Goal: Find specific page/section: Find specific page/section

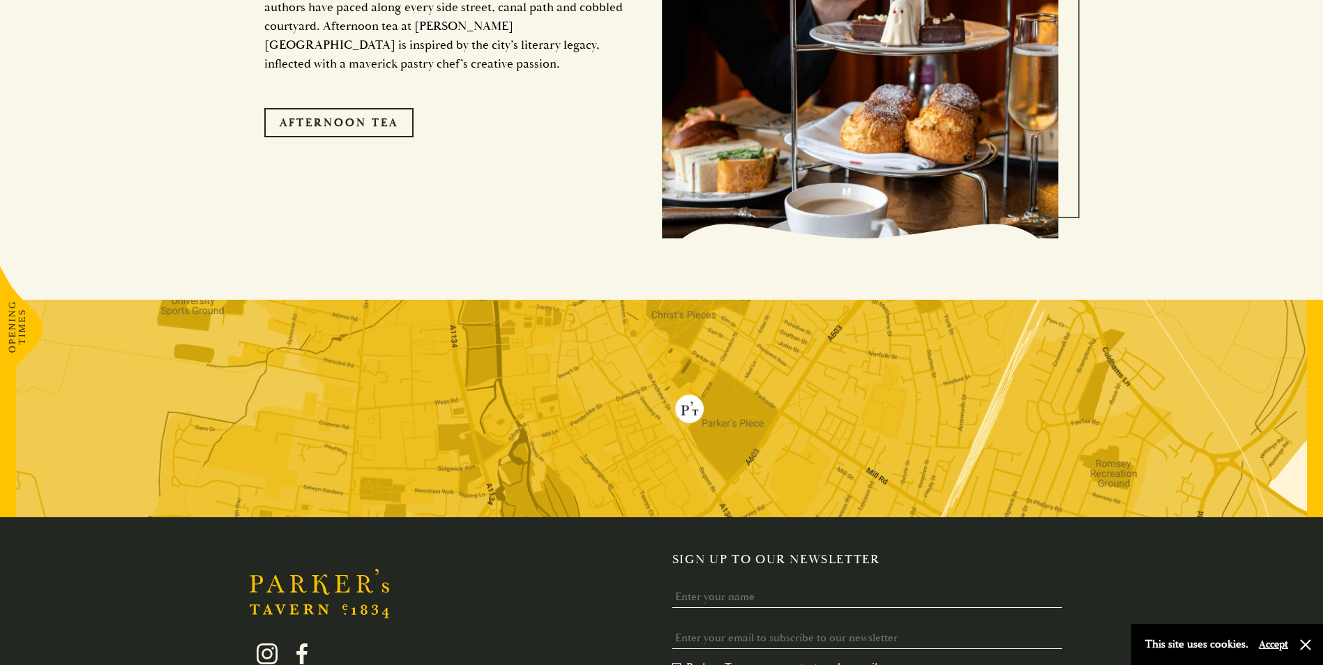
scroll to position [2850, 0]
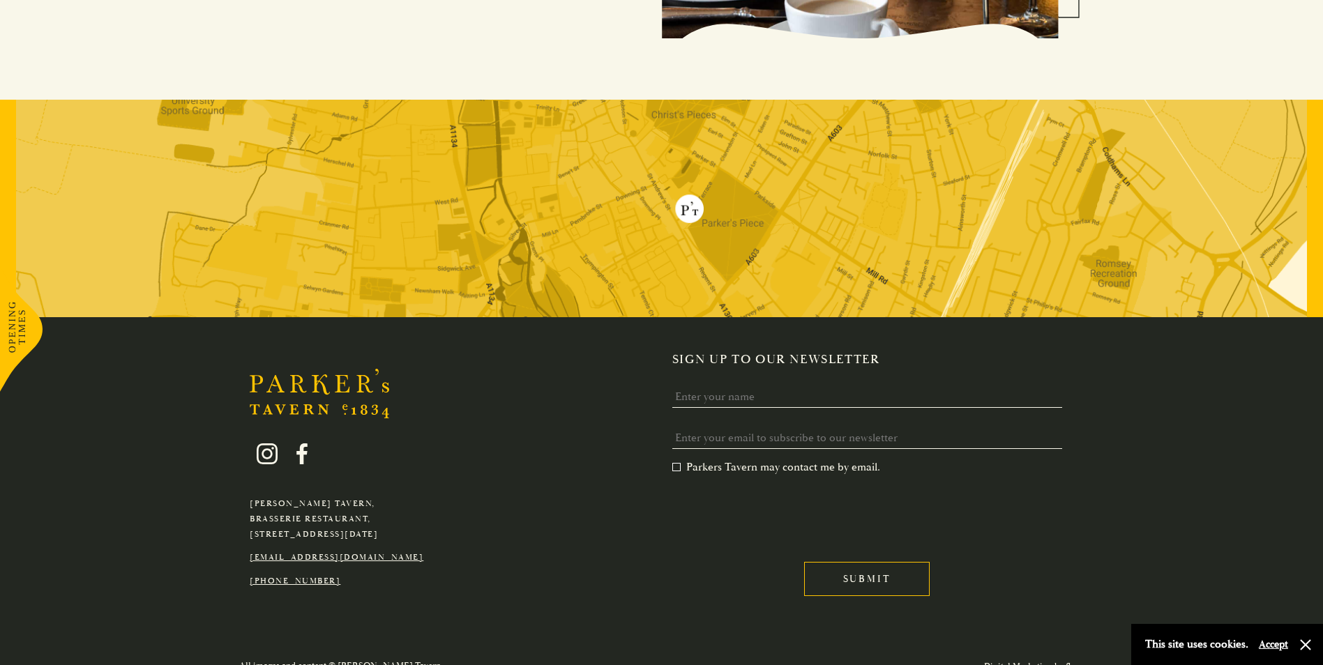
drag, startPoint x: 440, startPoint y: 515, endPoint x: 244, endPoint y: 520, distance: 196.0
click at [244, 520] on div "Parker's Tavern, Brasserie Restaurant, Regent Street, Cambridge, CB2 1AD hello@…" at bounding box center [336, 506] width 195 height 166
copy p "[STREET_ADDRESS][DATE]"
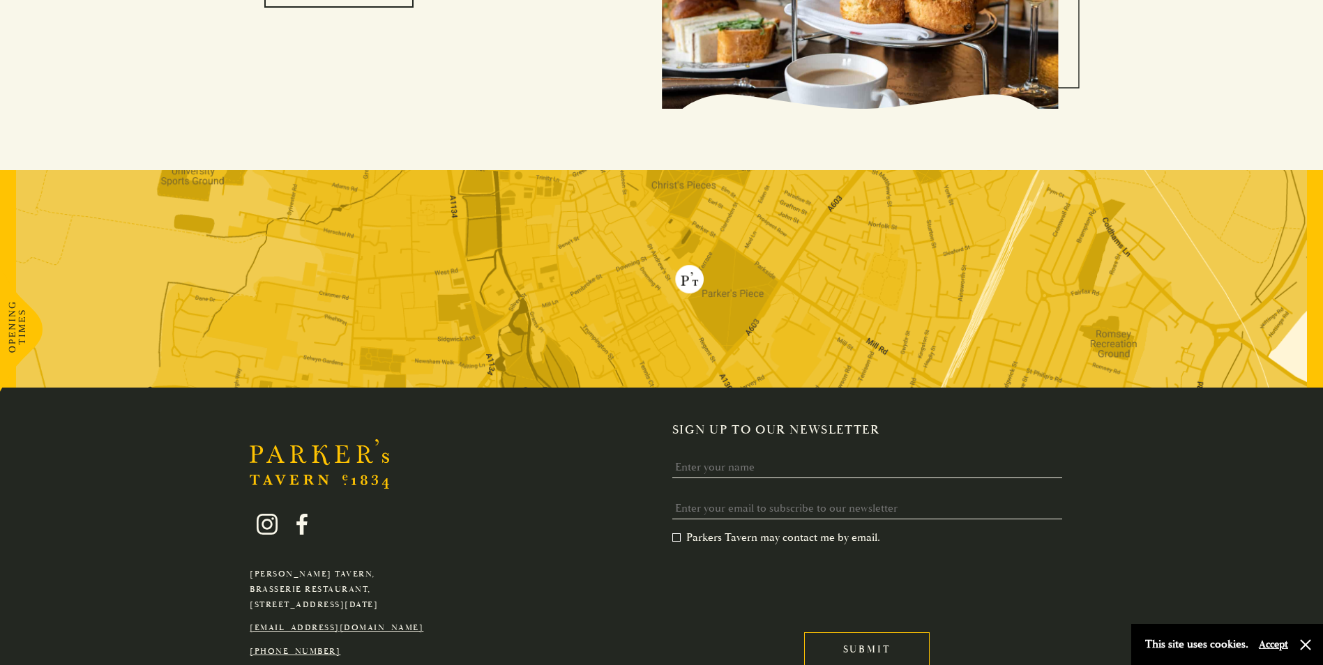
scroll to position [2780, 0]
click at [713, 289] on img at bounding box center [661, 278] width 1291 height 218
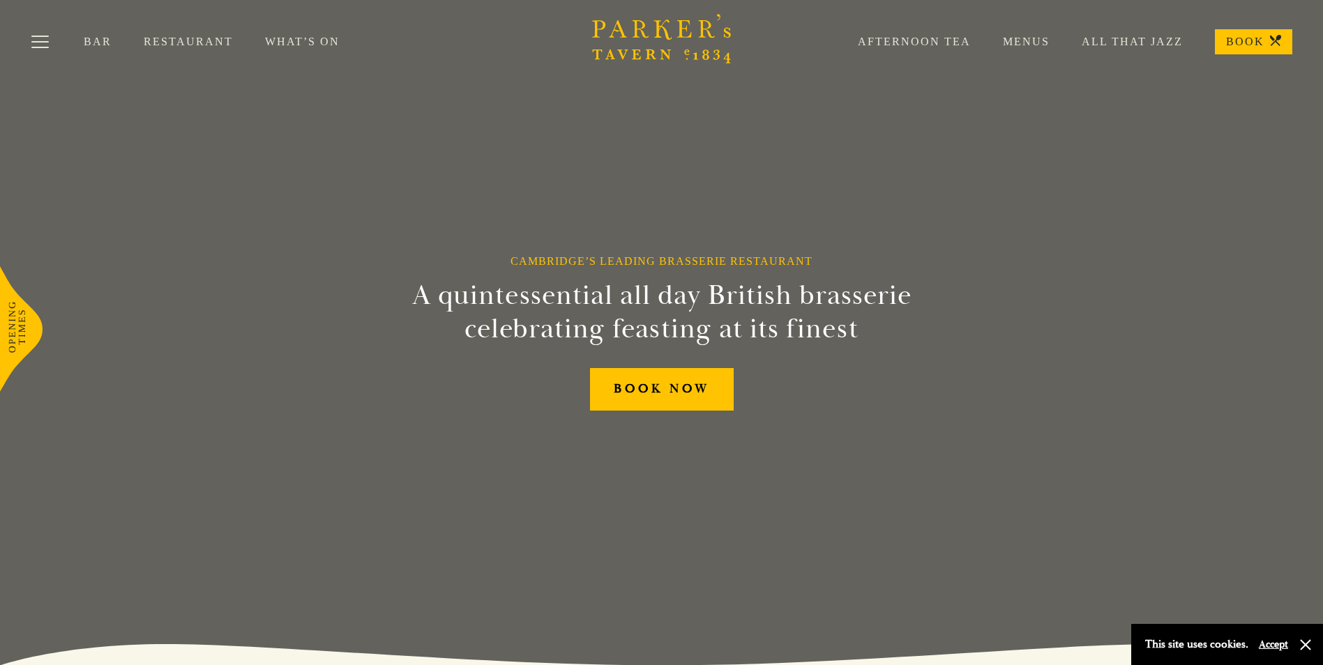
click at [1019, 37] on link "Menus" at bounding box center [1010, 42] width 79 height 14
